Goal: Information Seeking & Learning: Check status

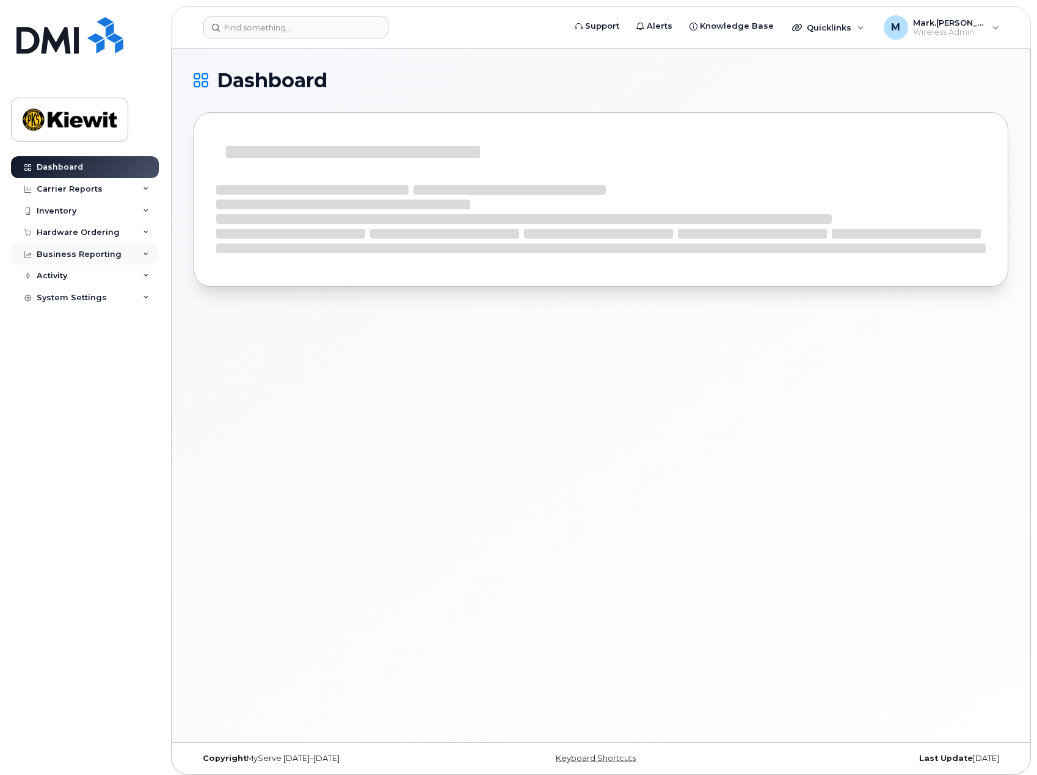
click at [123, 255] on div "Business Reporting" at bounding box center [85, 255] width 148 height 22
click at [98, 254] on div "Business Reporting" at bounding box center [79, 255] width 85 height 10
click at [988, 29] on div "M [PERSON_NAME].[PERSON_NAME] Wireless Admin" at bounding box center [941, 27] width 132 height 24
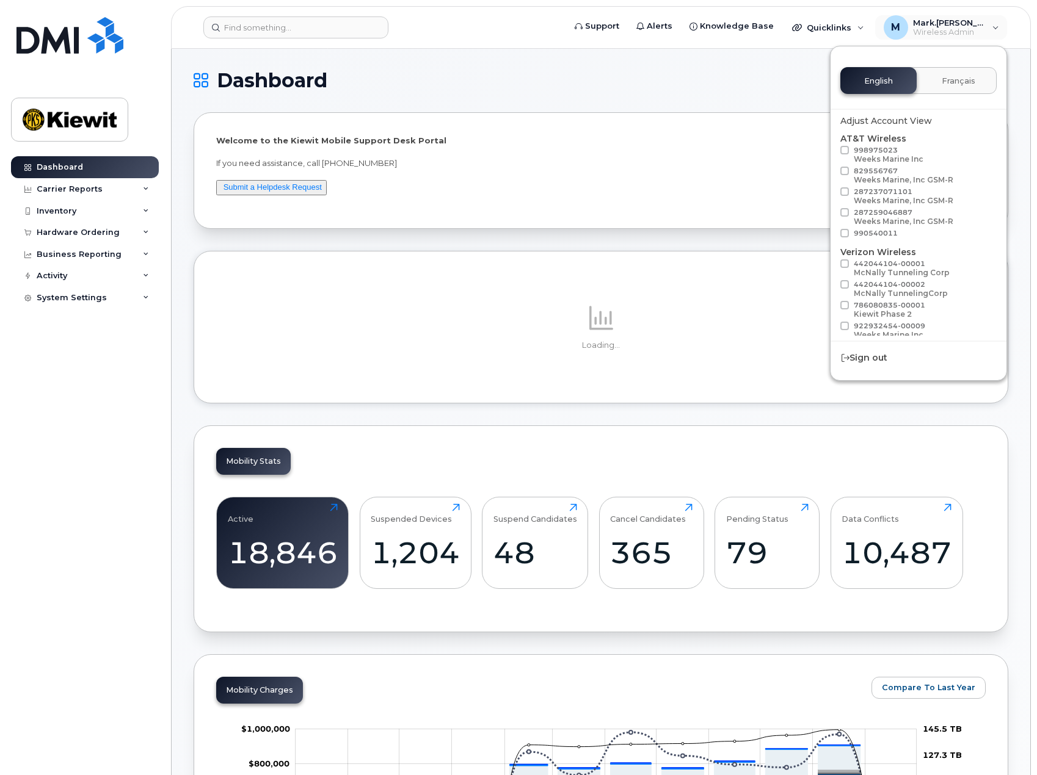
click at [782, 71] on h1 "Dashboard" at bounding box center [598, 81] width 808 height 20
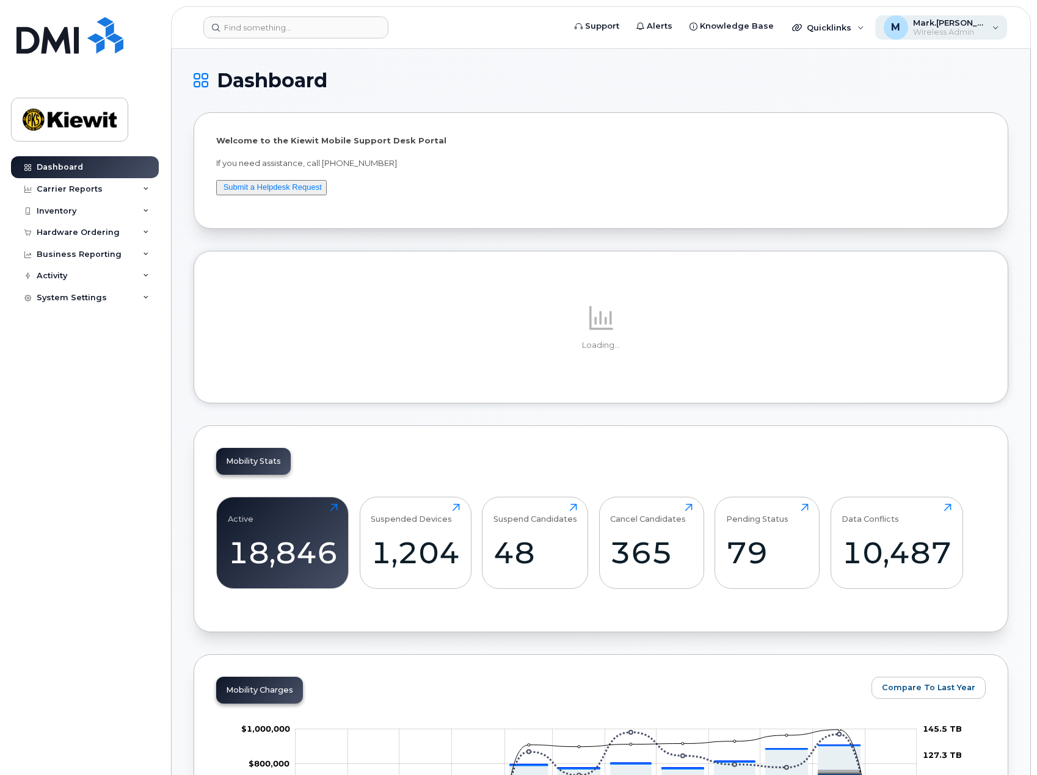
click at [932, 28] on span "Wireless Admin" at bounding box center [949, 32] width 73 height 10
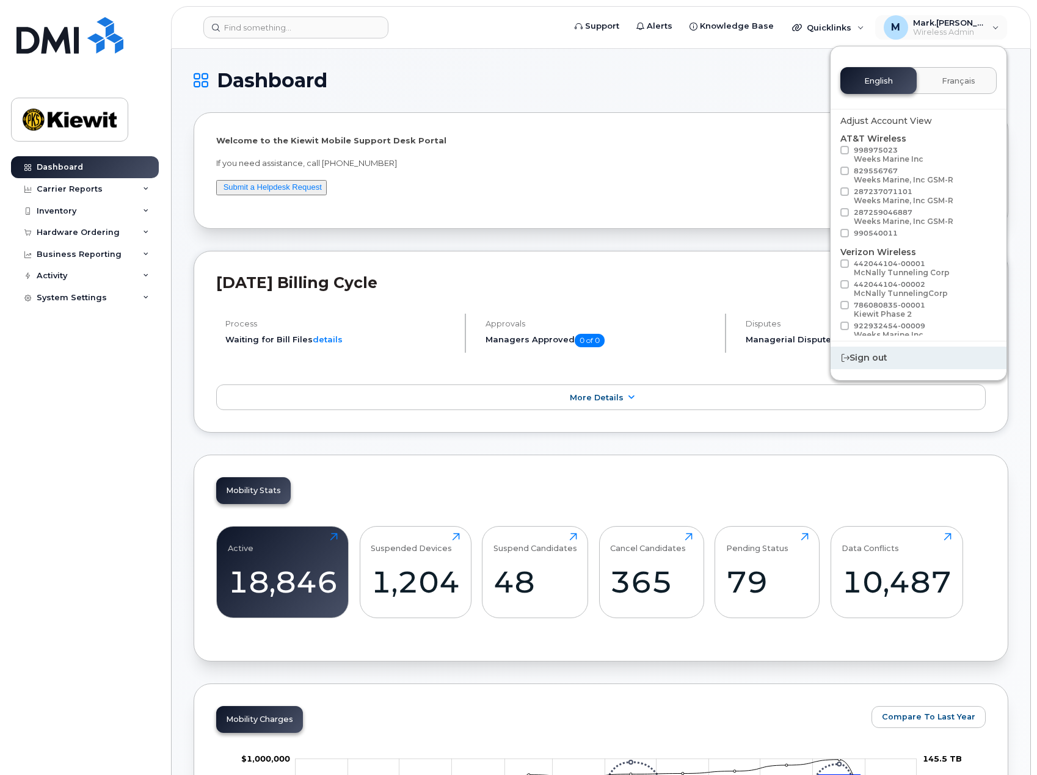
click at [878, 353] on div "Sign out" at bounding box center [918, 358] width 176 height 23
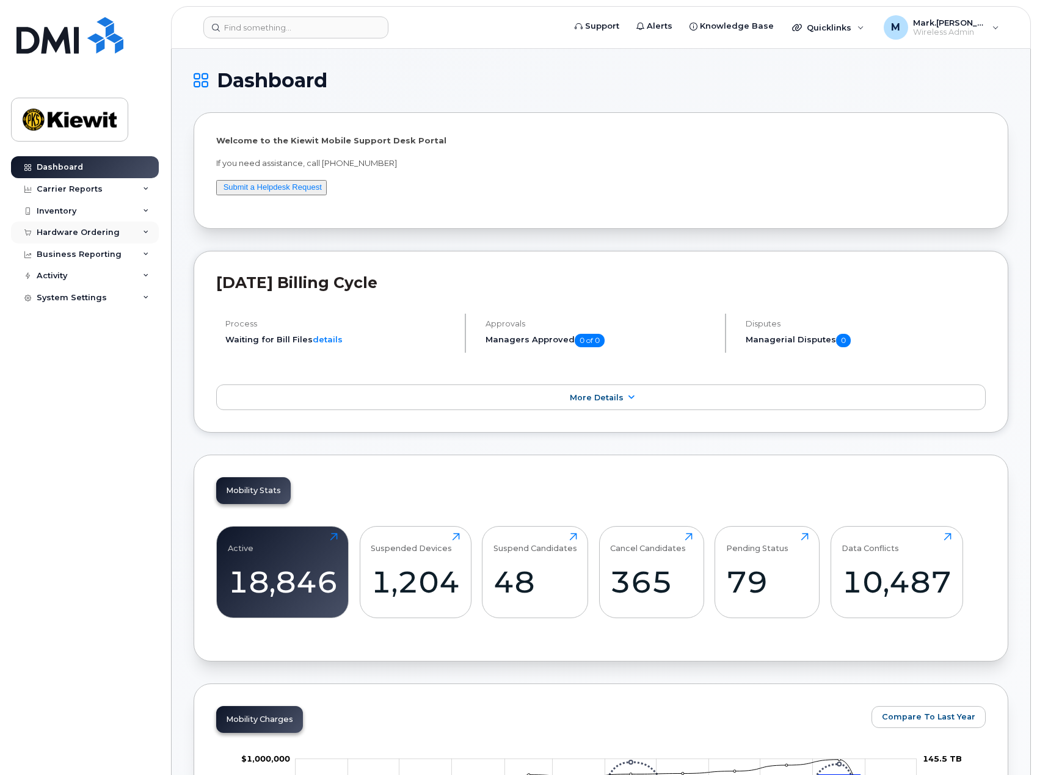
click at [138, 234] on div "Hardware Ordering" at bounding box center [85, 233] width 148 height 22
click at [69, 278] on div "Orders" at bounding box center [57, 278] width 30 height 11
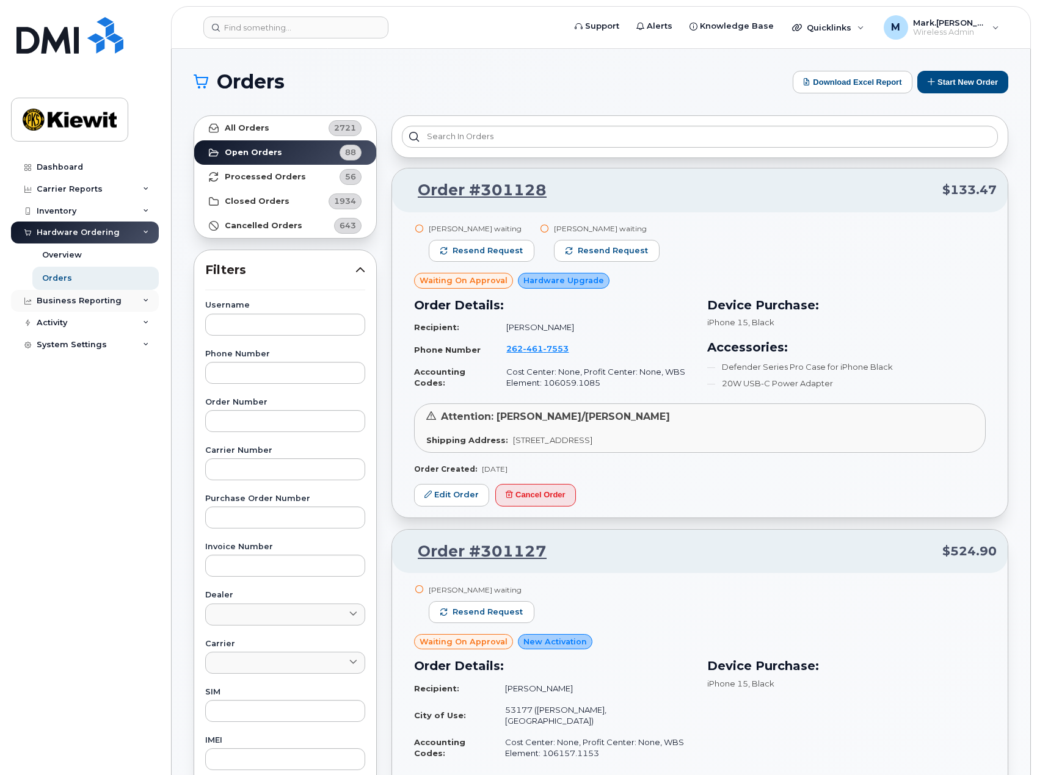
click at [144, 298] on icon at bounding box center [146, 301] width 6 height 6
click at [103, 346] on div "Individual Reports" at bounding box center [80, 346] width 77 height 11
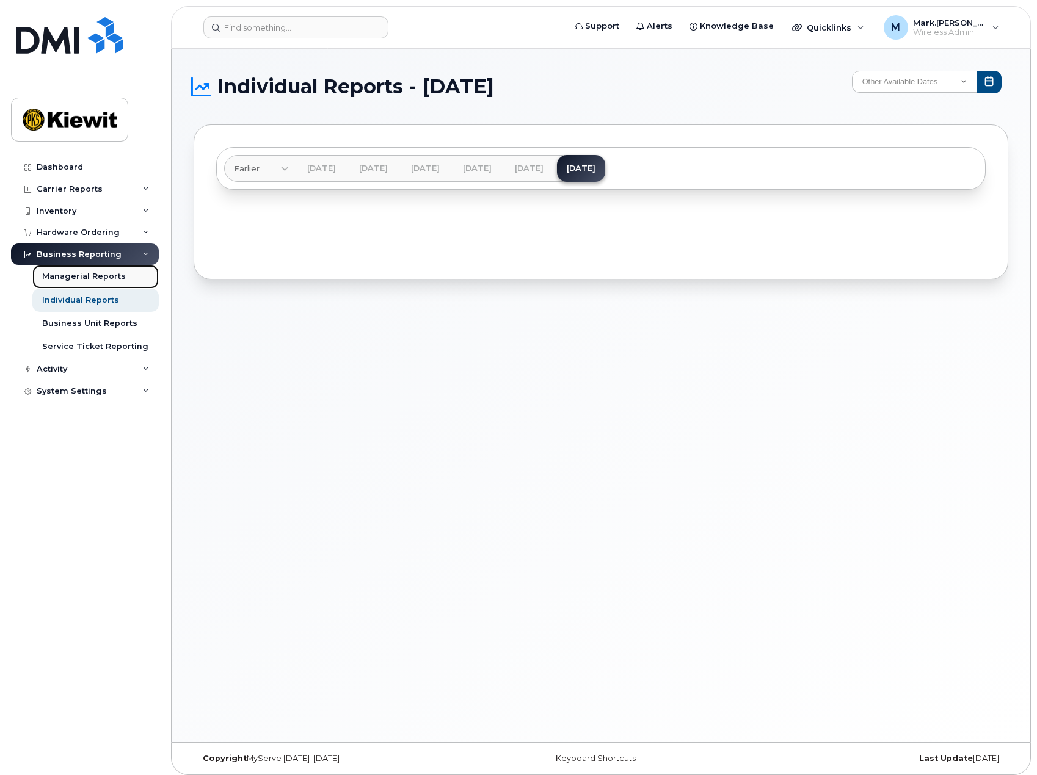
click at [94, 280] on div "Managerial Reports" at bounding box center [84, 276] width 84 height 11
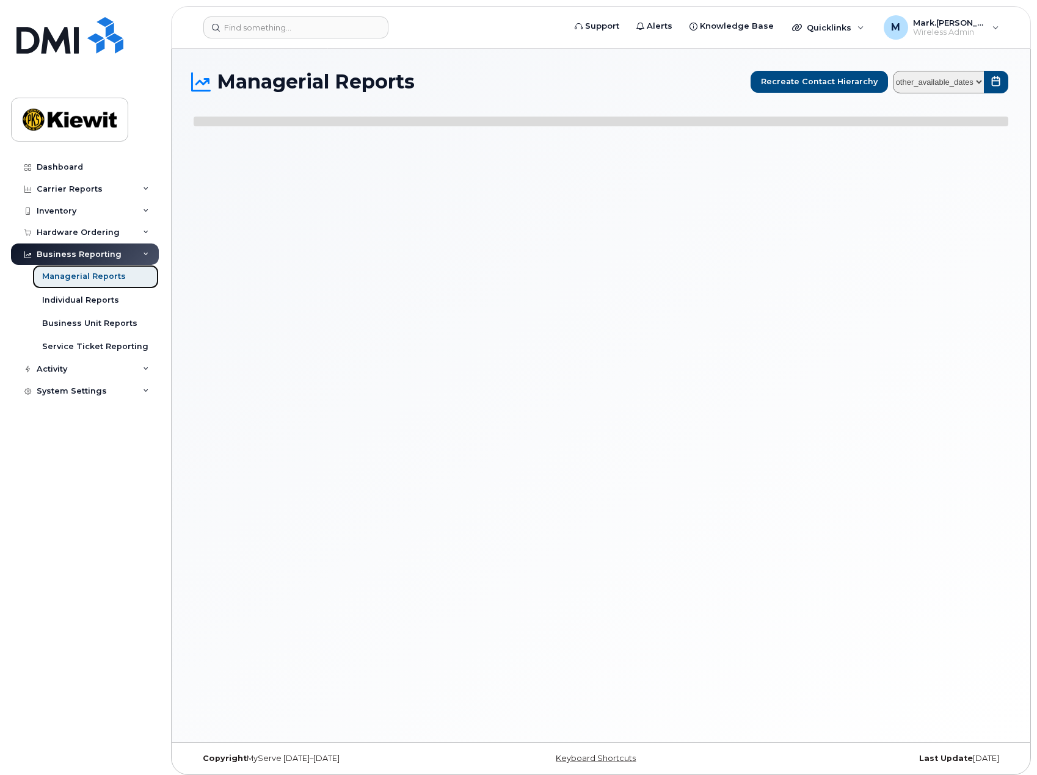
select select
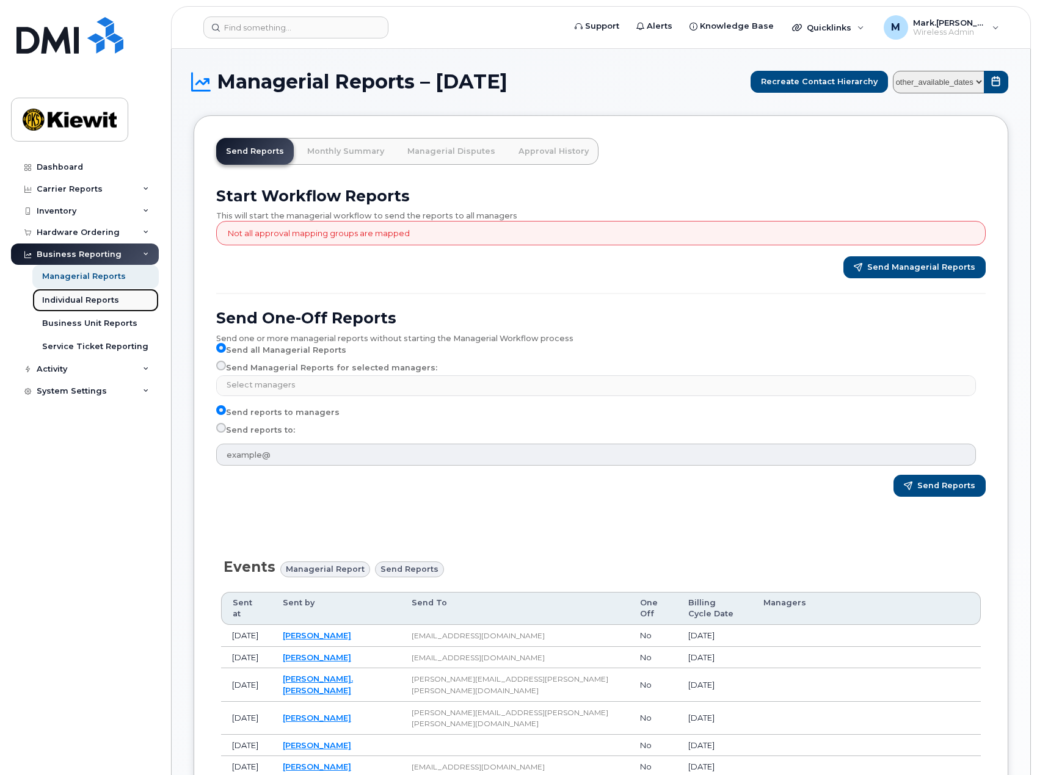
click at [81, 295] on div "Individual Reports" at bounding box center [80, 300] width 77 height 11
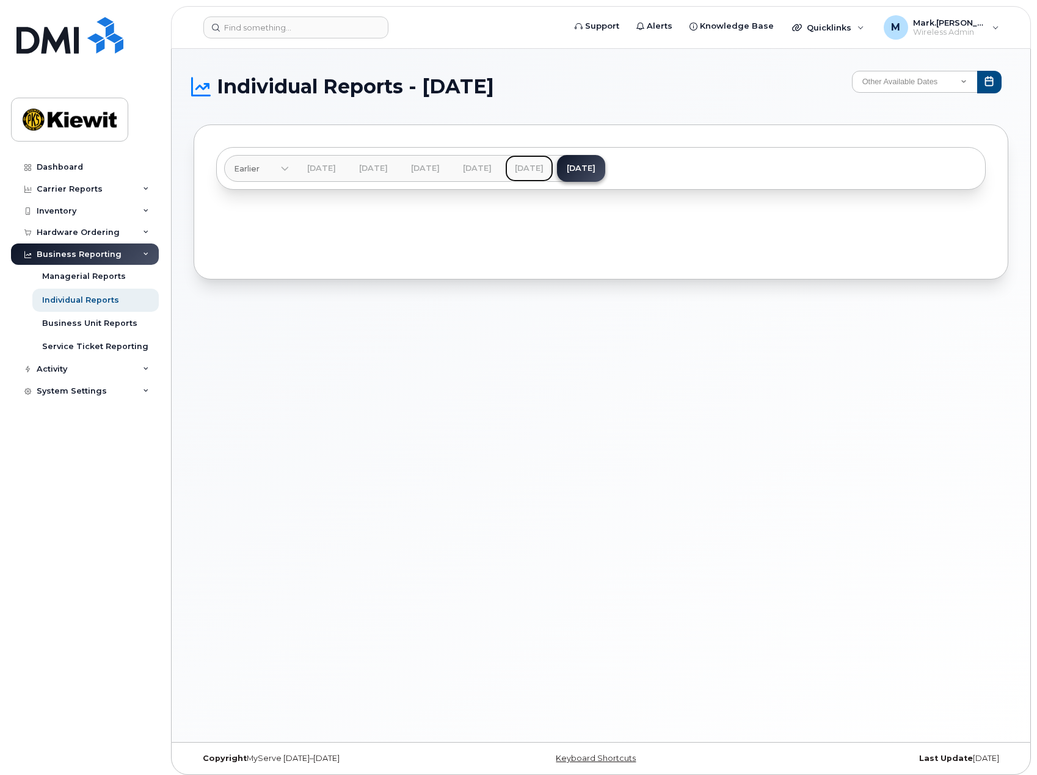
click at [553, 164] on link "Aug 2025" at bounding box center [529, 168] width 48 height 27
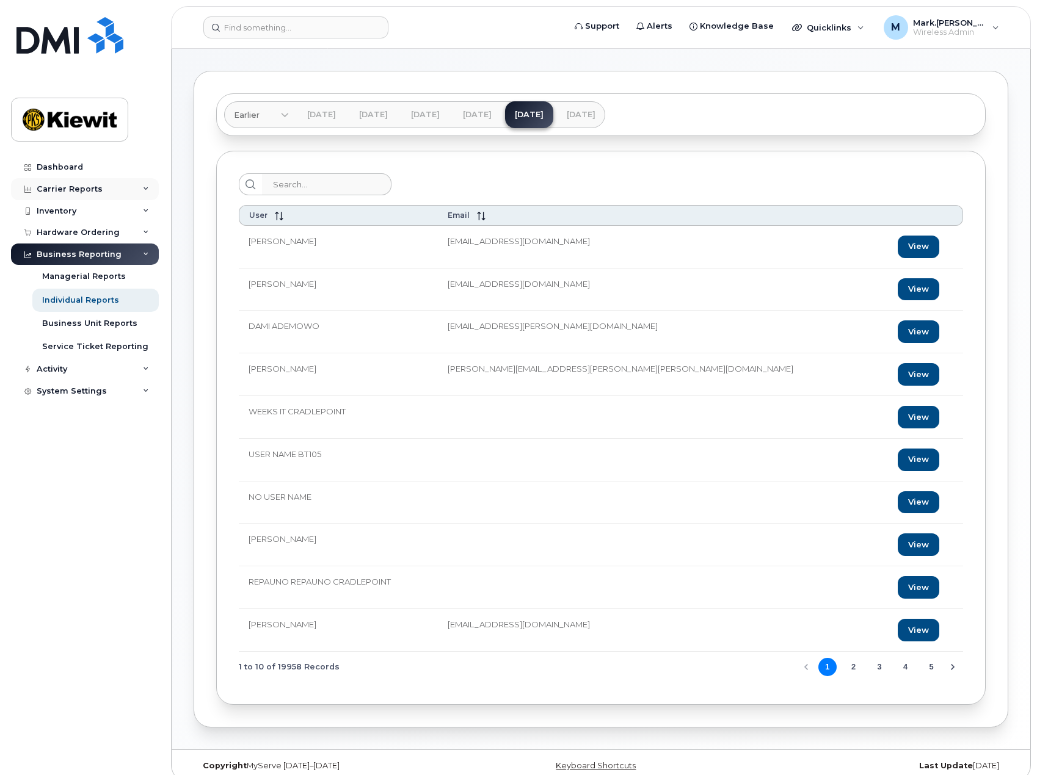
click at [118, 189] on div "Carrier Reports" at bounding box center [85, 189] width 148 height 22
